Goal: Information Seeking & Learning: Check status

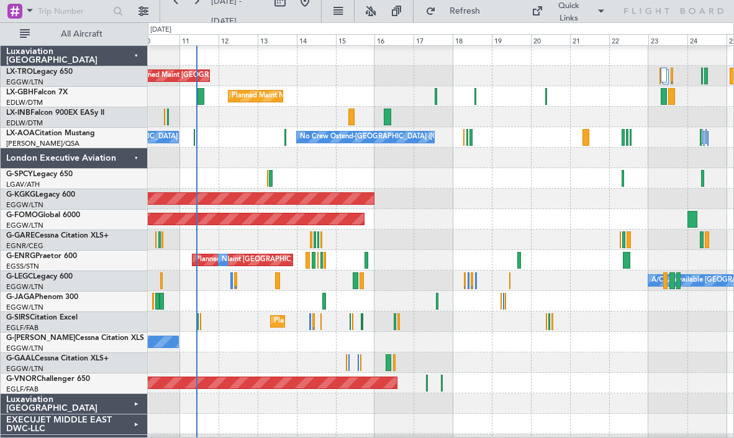
click at [299, 182] on div at bounding box center [440, 178] width 585 height 20
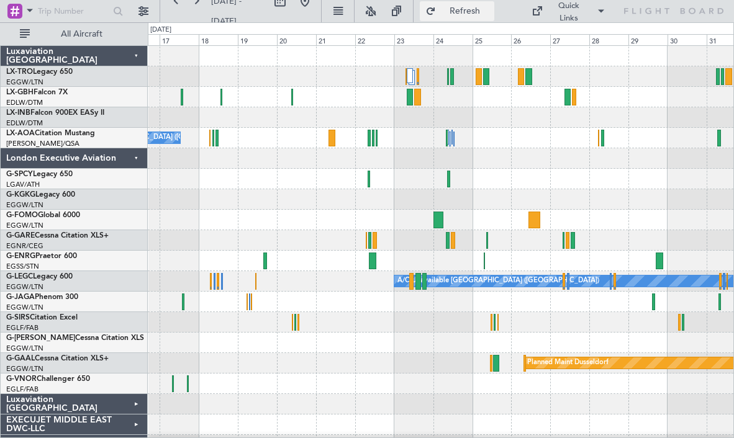
click at [457, 12] on span "Refresh" at bounding box center [464, 11] width 52 height 9
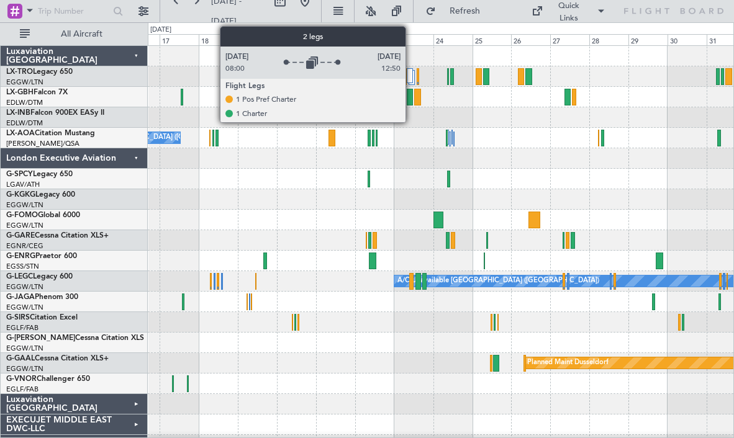
click at [411, 75] on div at bounding box center [410, 75] width 6 height 15
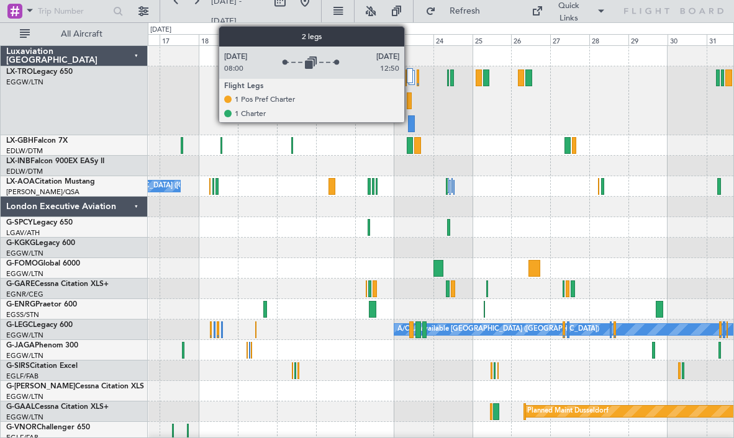
click at [410, 80] on div at bounding box center [410, 75] width 6 height 15
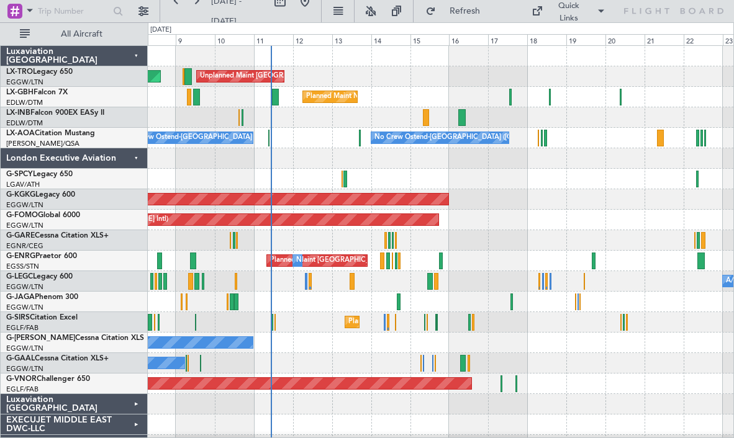
click at [642, 184] on div at bounding box center [440, 179] width 585 height 20
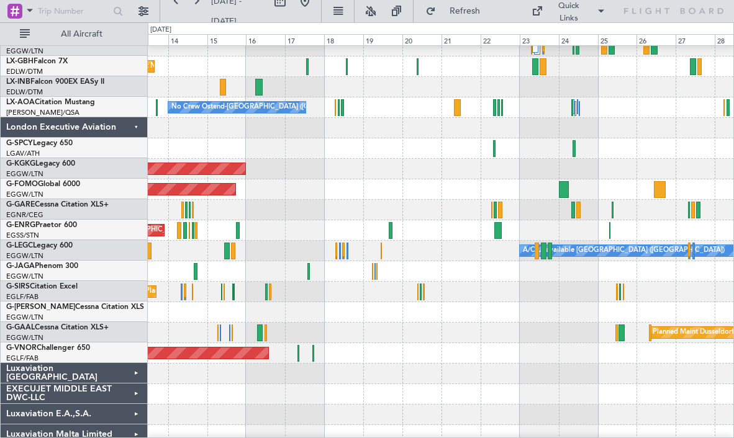
click at [420, 162] on div "AOG Maint [GEOGRAPHIC_DATA] (Ataturk)" at bounding box center [440, 169] width 585 height 20
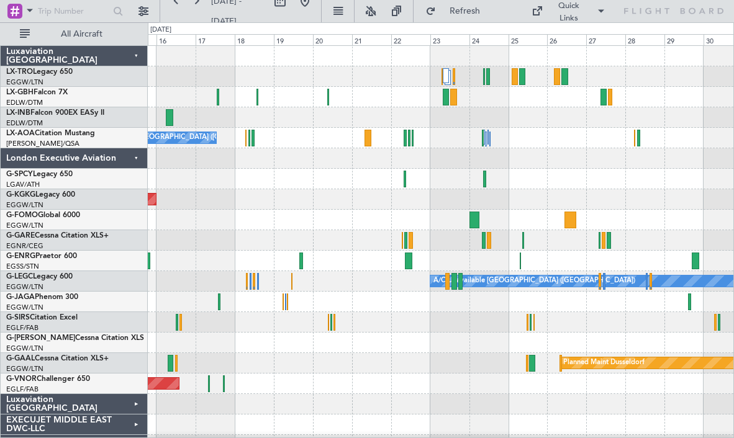
click at [528, 96] on div "Planned Maint Nice ([GEOGRAPHIC_DATA])" at bounding box center [440, 97] width 585 height 20
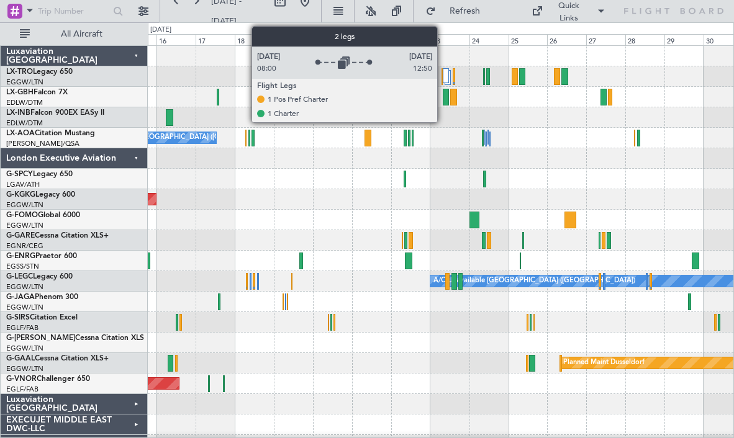
click at [443, 72] on div at bounding box center [446, 75] width 6 height 15
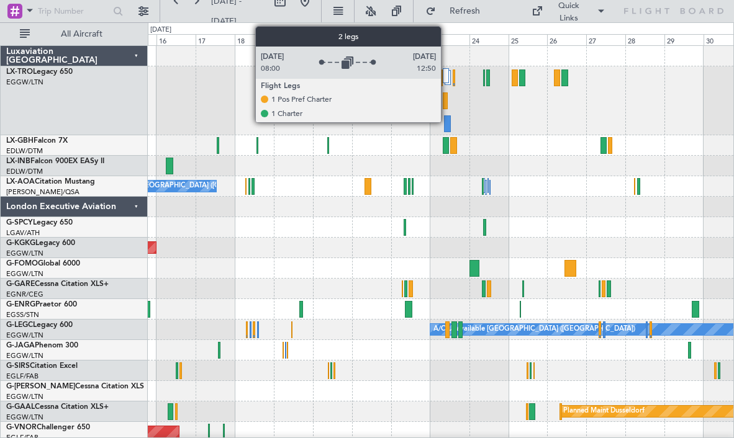
click at [446, 73] on div at bounding box center [446, 75] width 6 height 15
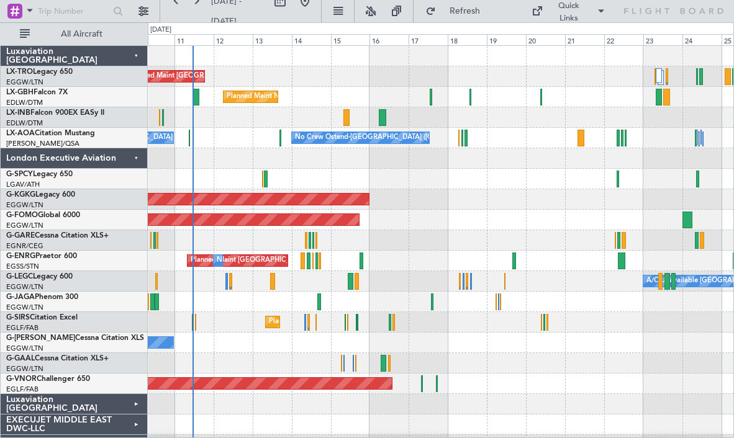
click at [528, 104] on div "Planned Maint Nice ([GEOGRAPHIC_DATA])" at bounding box center [440, 97] width 585 height 20
click at [470, 9] on span "Refresh" at bounding box center [464, 11] width 52 height 9
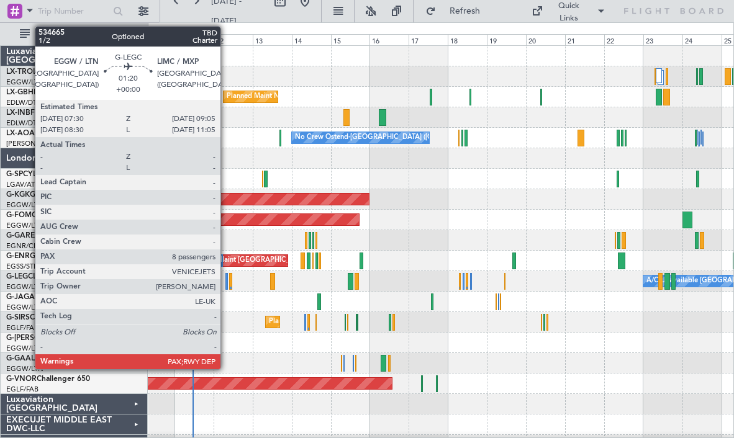
click at [226, 280] on div at bounding box center [226, 281] width 3 height 17
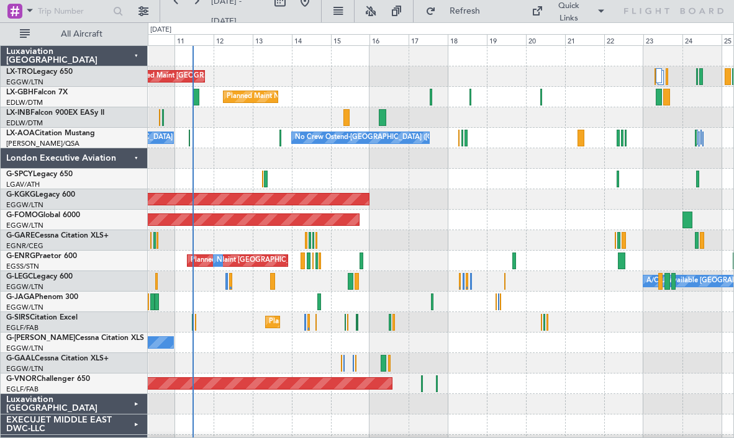
click at [480, 214] on div "Planned Maint Windsor Locks ([PERSON_NAME] Intl)" at bounding box center [440, 220] width 585 height 20
click at [467, 12] on span "Refresh" at bounding box center [464, 11] width 52 height 9
click at [178, 4] on button at bounding box center [176, 1] width 20 height 20
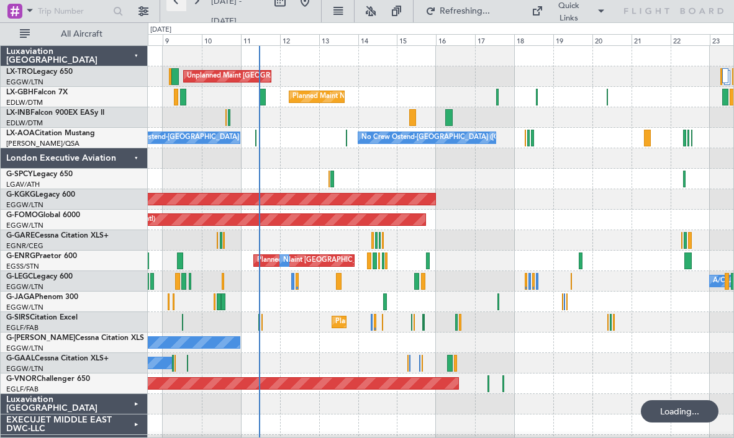
click at [178, 4] on button at bounding box center [176, 1] width 20 height 20
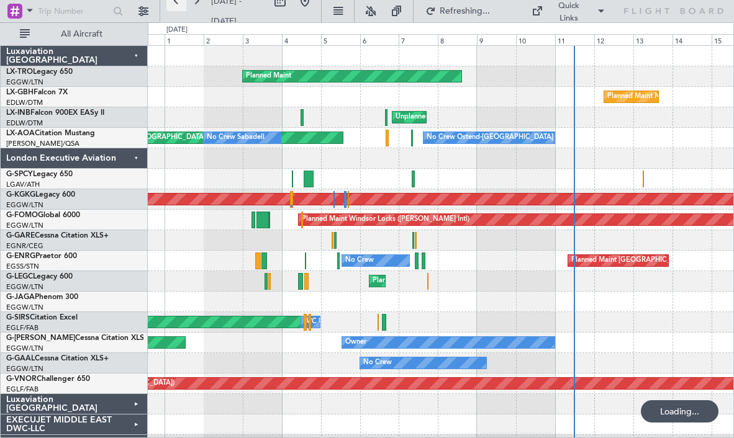
click at [178, 4] on button at bounding box center [176, 1] width 20 height 20
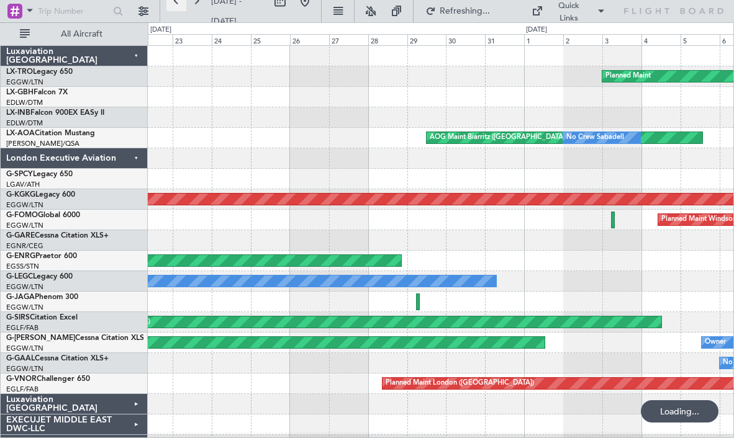
click at [178, 4] on button at bounding box center [176, 1] width 20 height 20
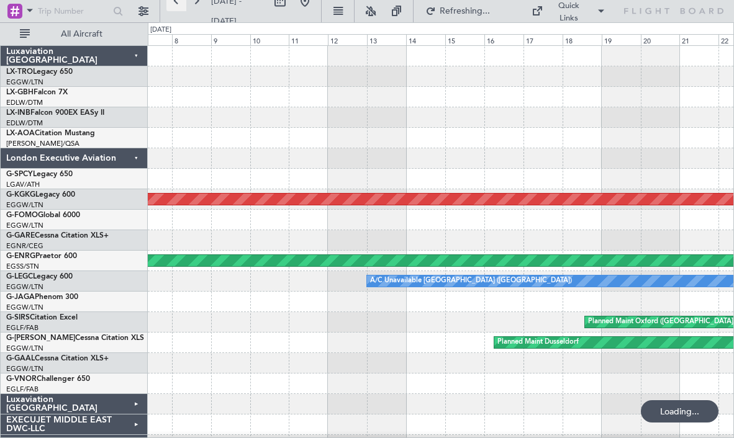
click at [178, 4] on button at bounding box center [176, 1] width 20 height 20
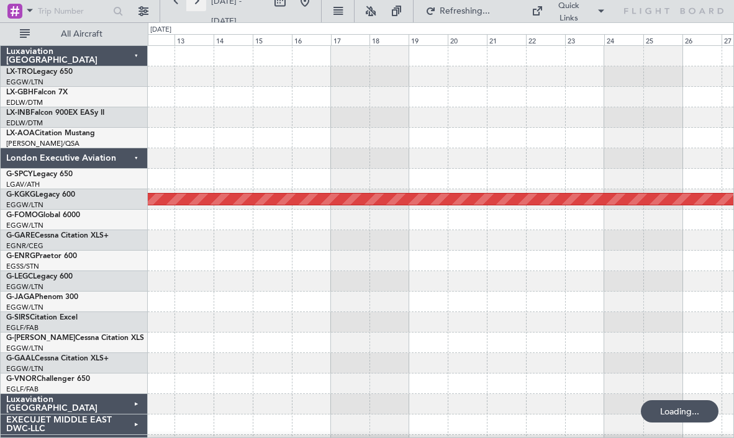
click at [197, 2] on button at bounding box center [196, 1] width 20 height 20
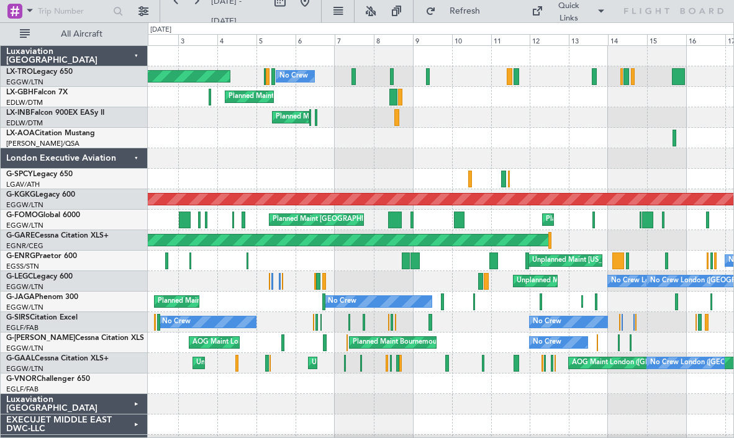
click at [364, 149] on div at bounding box center [440, 158] width 585 height 20
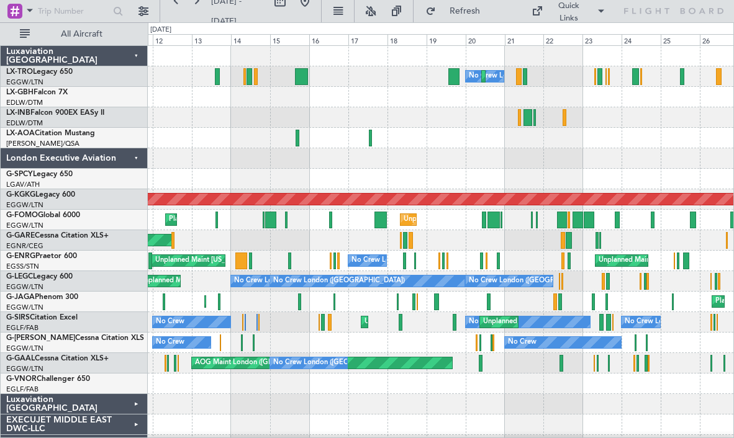
click at [253, 151] on div "No Crew London ([GEOGRAPHIC_DATA]) Planned Maint [GEOGRAPHIC_DATA] ([GEOGRAPHIC…" at bounding box center [440, 281] width 585 height 471
click at [322, 11] on fb-range-datepicker "[DATE] - [DATE]" at bounding box center [241, 11] width 162 height 22
click at [315, 10] on button at bounding box center [305, 1] width 20 height 20
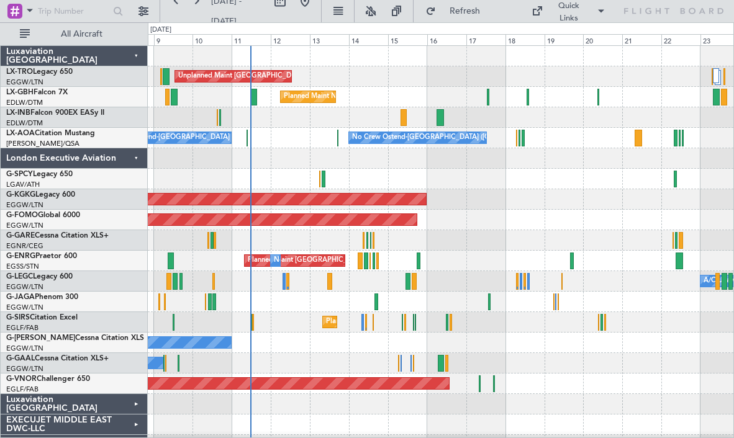
click at [467, 174] on div at bounding box center [440, 179] width 585 height 20
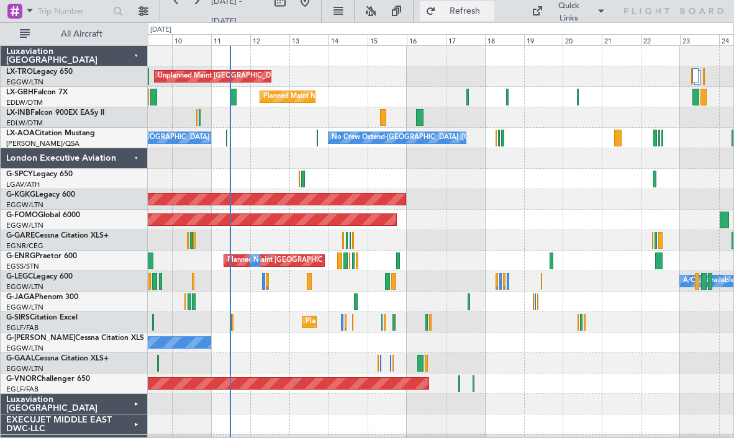
click at [490, 7] on span "Refresh" at bounding box center [464, 11] width 52 height 9
click at [484, 14] on span "Refresh" at bounding box center [464, 11] width 52 height 9
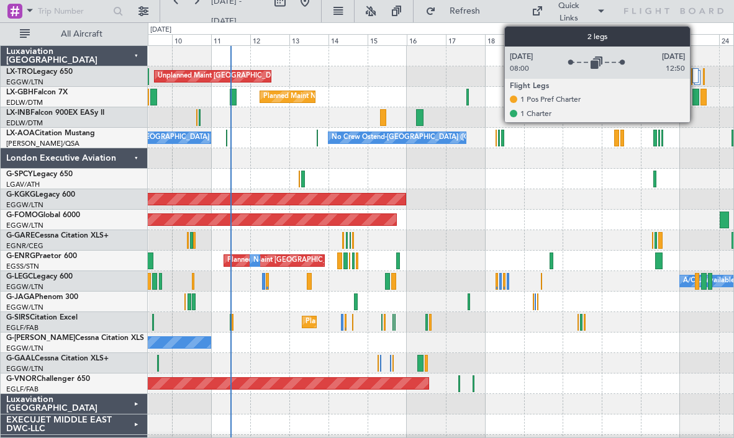
click at [695, 74] on div at bounding box center [695, 75] width 6 height 15
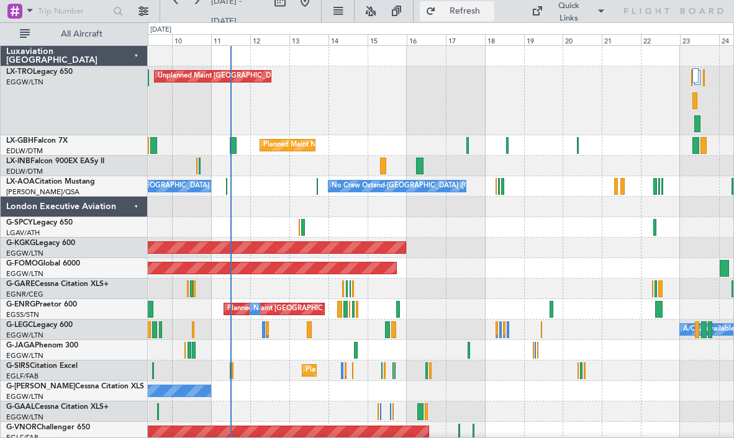
click at [470, 7] on span "Refresh" at bounding box center [464, 11] width 52 height 9
click at [470, 262] on div "Planned Maint Windsor Locks ([PERSON_NAME] Intl)" at bounding box center [440, 268] width 585 height 20
click at [446, 4] on button "Refresh" at bounding box center [457, 11] width 74 height 20
click at [475, 7] on span "Refresh" at bounding box center [464, 11] width 52 height 9
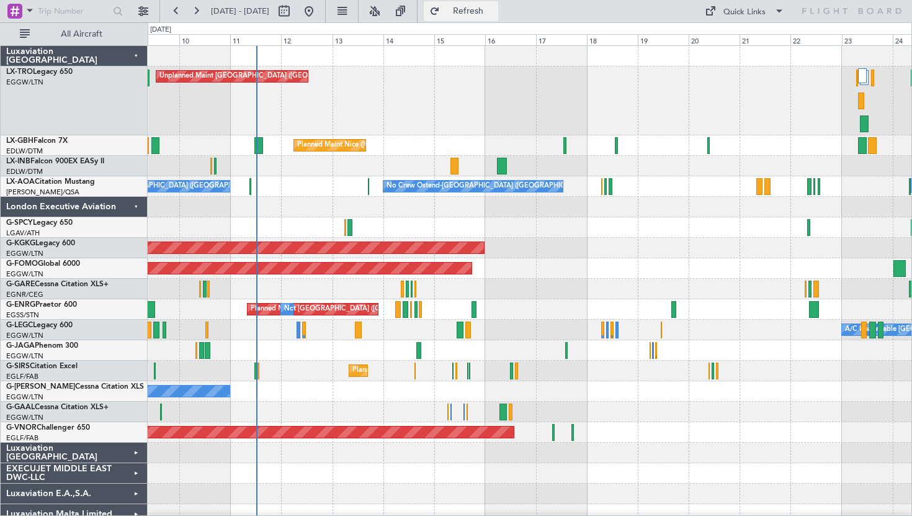
click at [495, 13] on span "Refresh" at bounding box center [469, 11] width 52 height 9
